Goal: Task Accomplishment & Management: Manage account settings

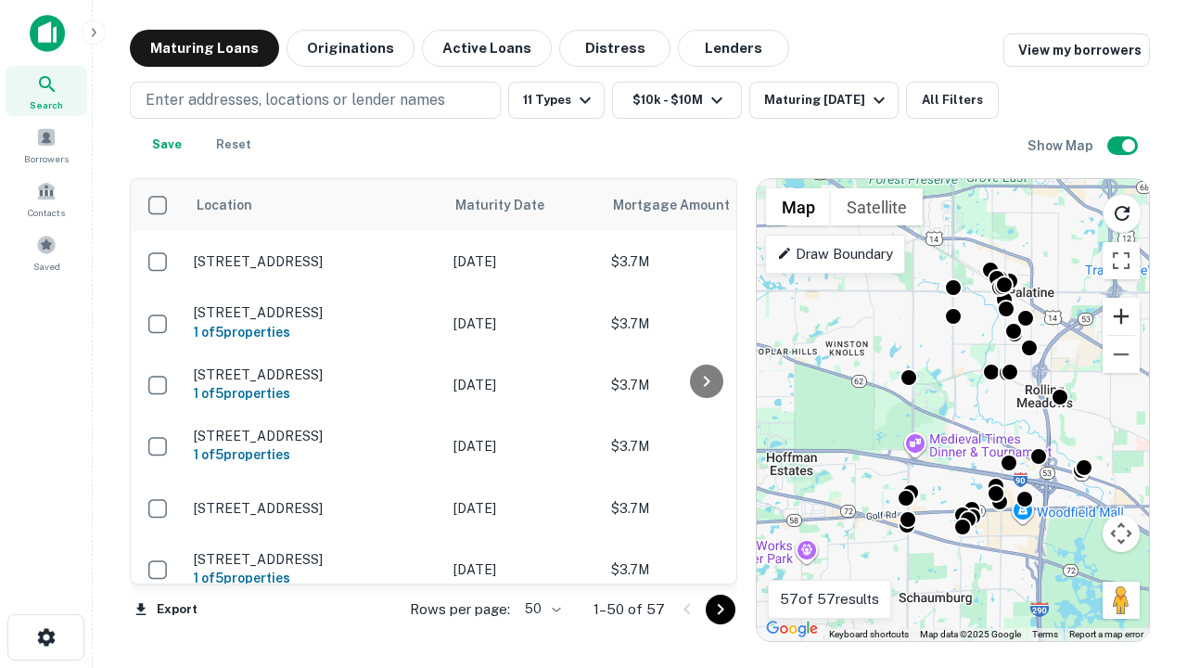
click at [1121, 316] on button "Zoom in" at bounding box center [1120, 316] width 37 height 37
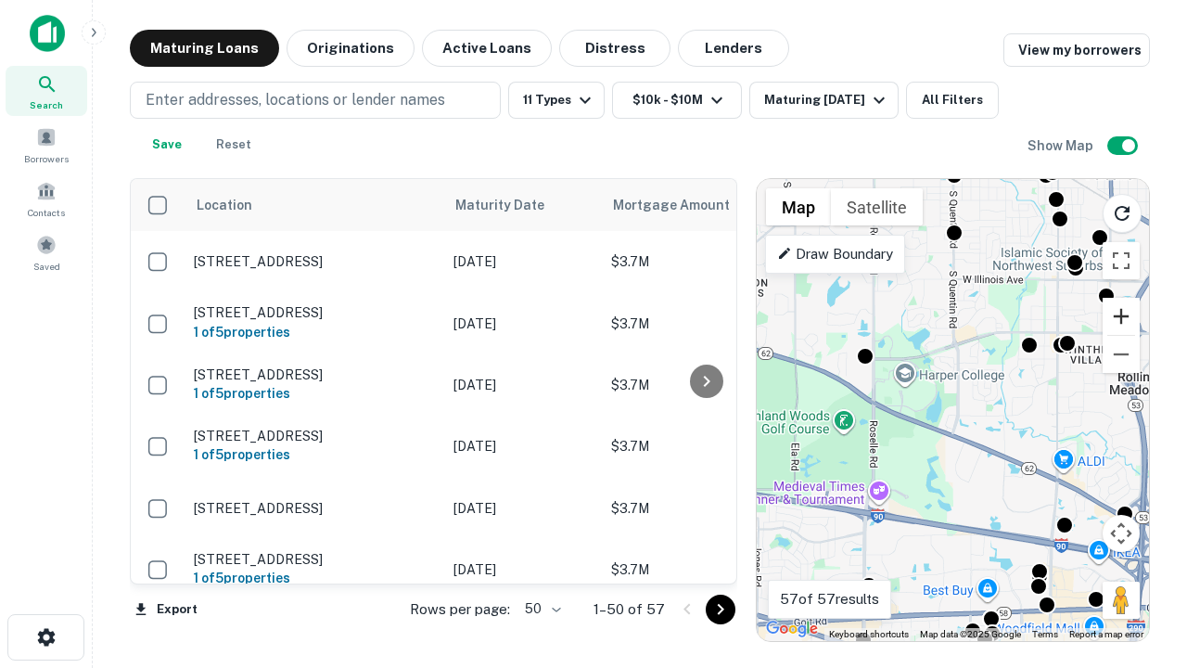
click at [1121, 316] on button "Zoom in" at bounding box center [1120, 316] width 37 height 37
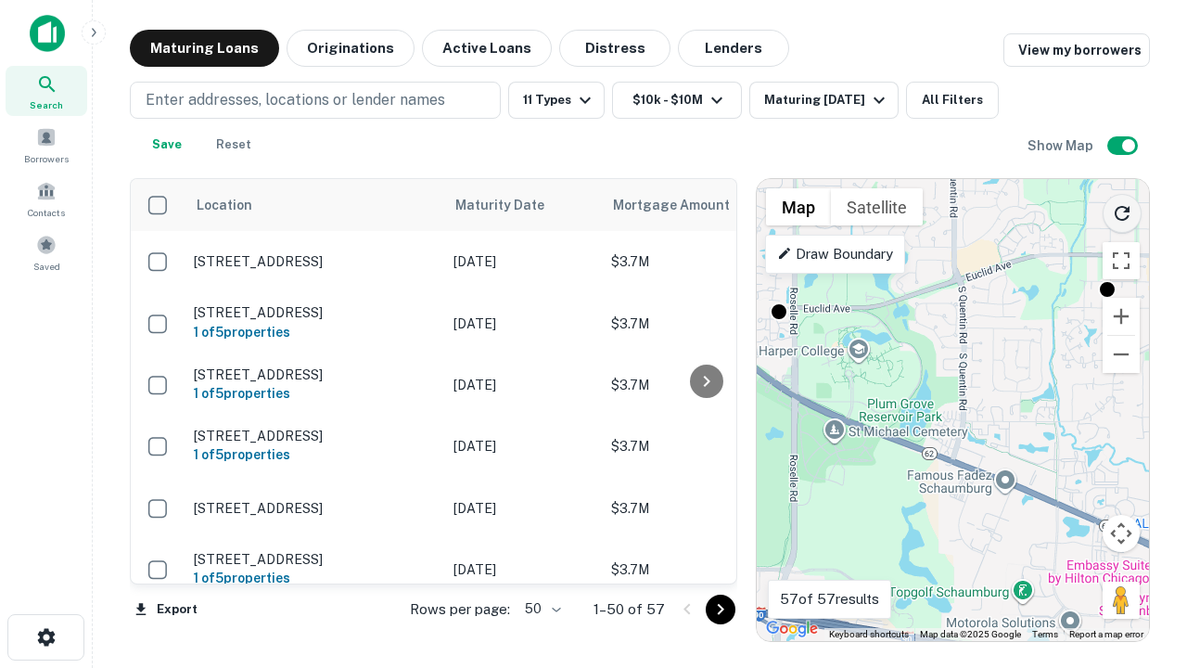
click at [1122, 210] on icon "Reload search area" at bounding box center [1122, 213] width 22 height 22
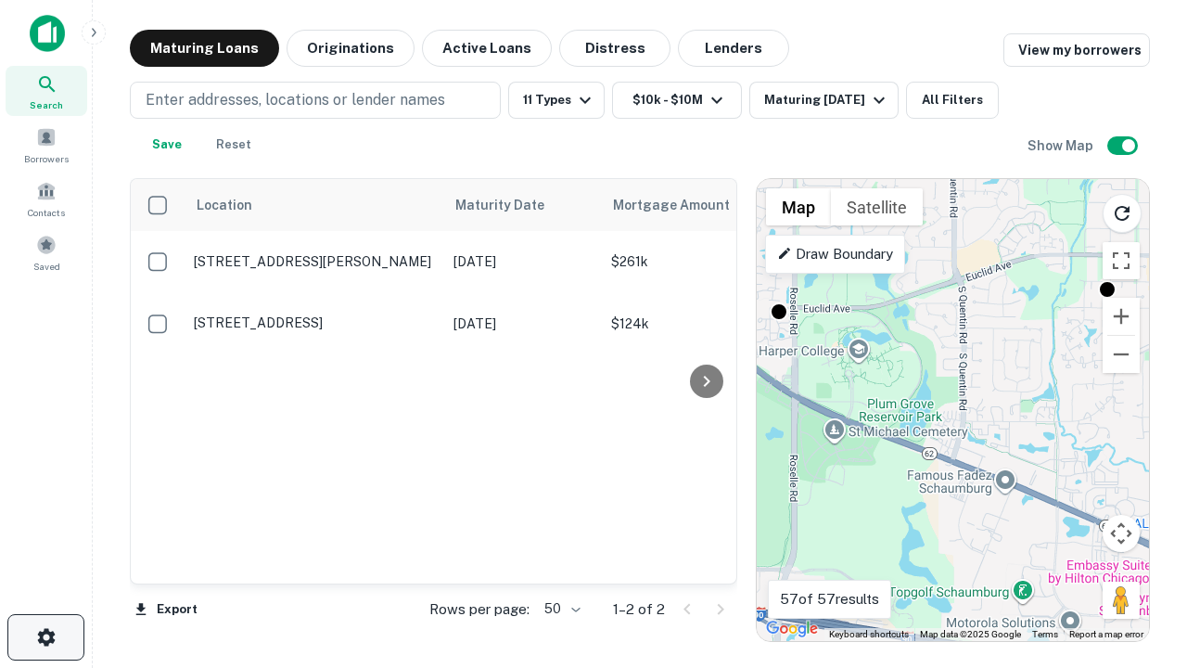
click at [45, 637] on icon "button" at bounding box center [46, 637] width 22 height 22
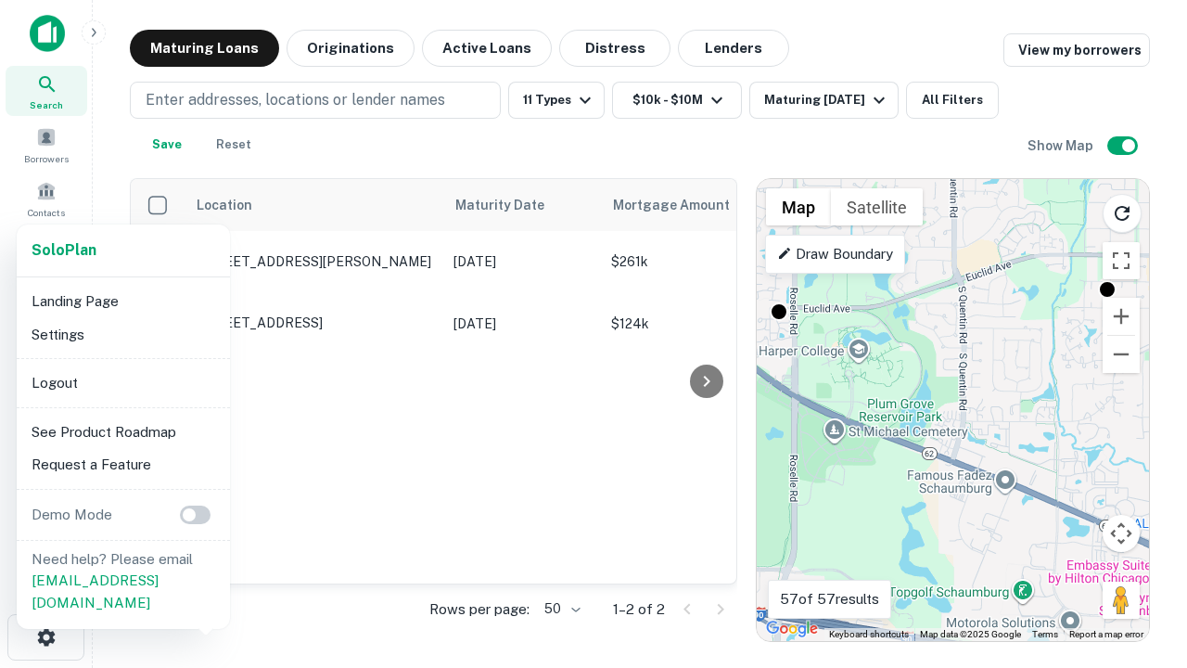
click at [122, 382] on li "Logout" at bounding box center [123, 382] width 198 height 33
